Goal: Task Accomplishment & Management: Use online tool/utility

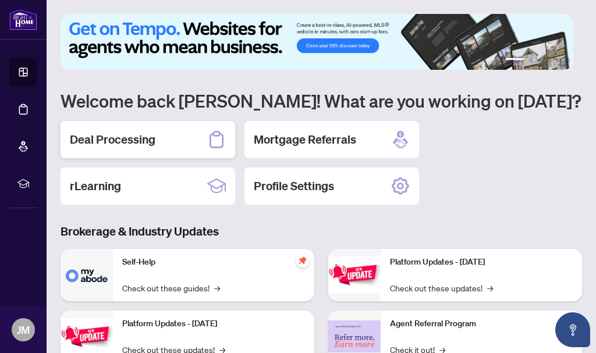
click at [120, 134] on h2 "Deal Processing" at bounding box center [113, 139] width 86 height 16
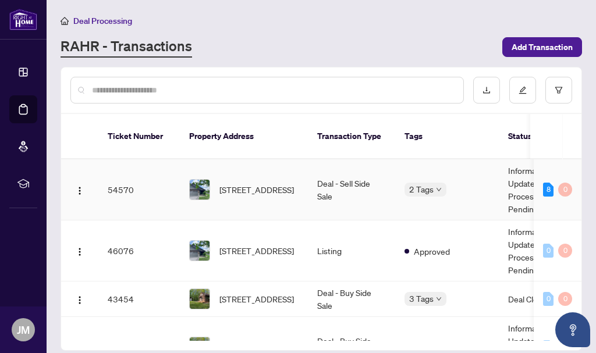
click at [122, 181] on td "54570" at bounding box center [138, 189] width 81 height 61
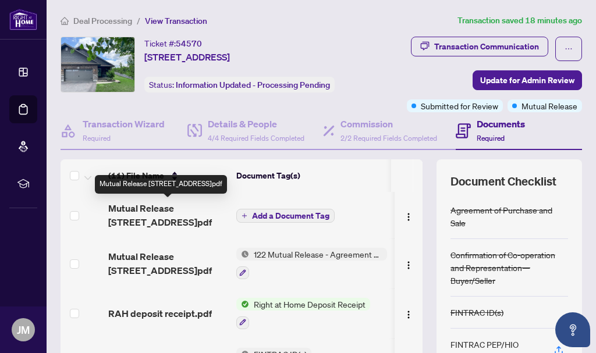
click at [163, 210] on span "Mutual Release [STREET_ADDRESS]pdf" at bounding box center [167, 215] width 119 height 28
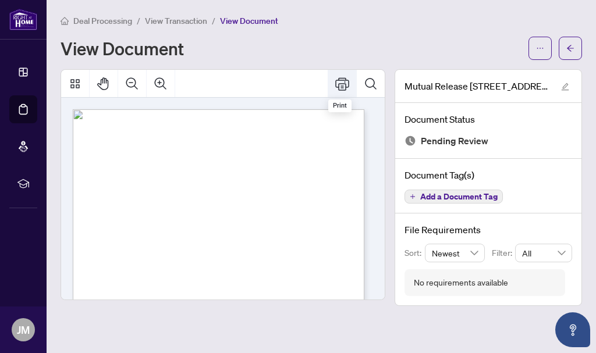
click at [340, 86] on icon "Print" at bounding box center [342, 84] width 14 height 14
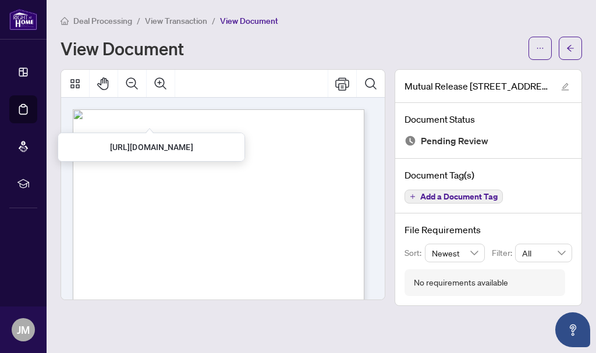
click at [182, 22] on span "View Transaction" at bounding box center [176, 21] width 62 height 10
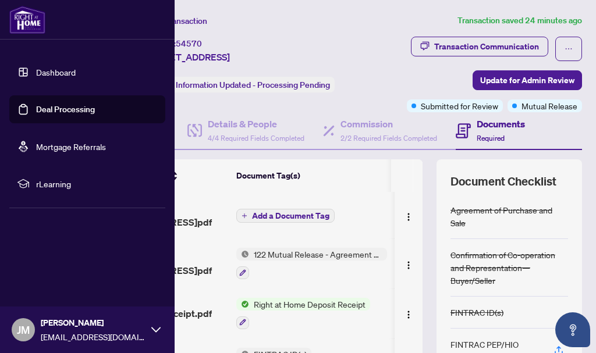
click at [17, 325] on span "JM" at bounding box center [23, 330] width 13 height 16
click at [48, 262] on span "Logout" at bounding box center [47, 260] width 26 height 19
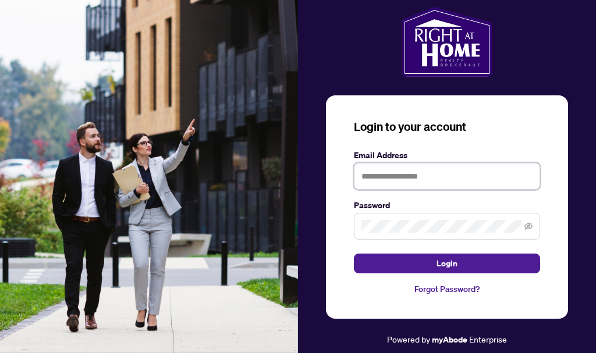
type input "**********"
